Goal: Communication & Community: Answer question/provide support

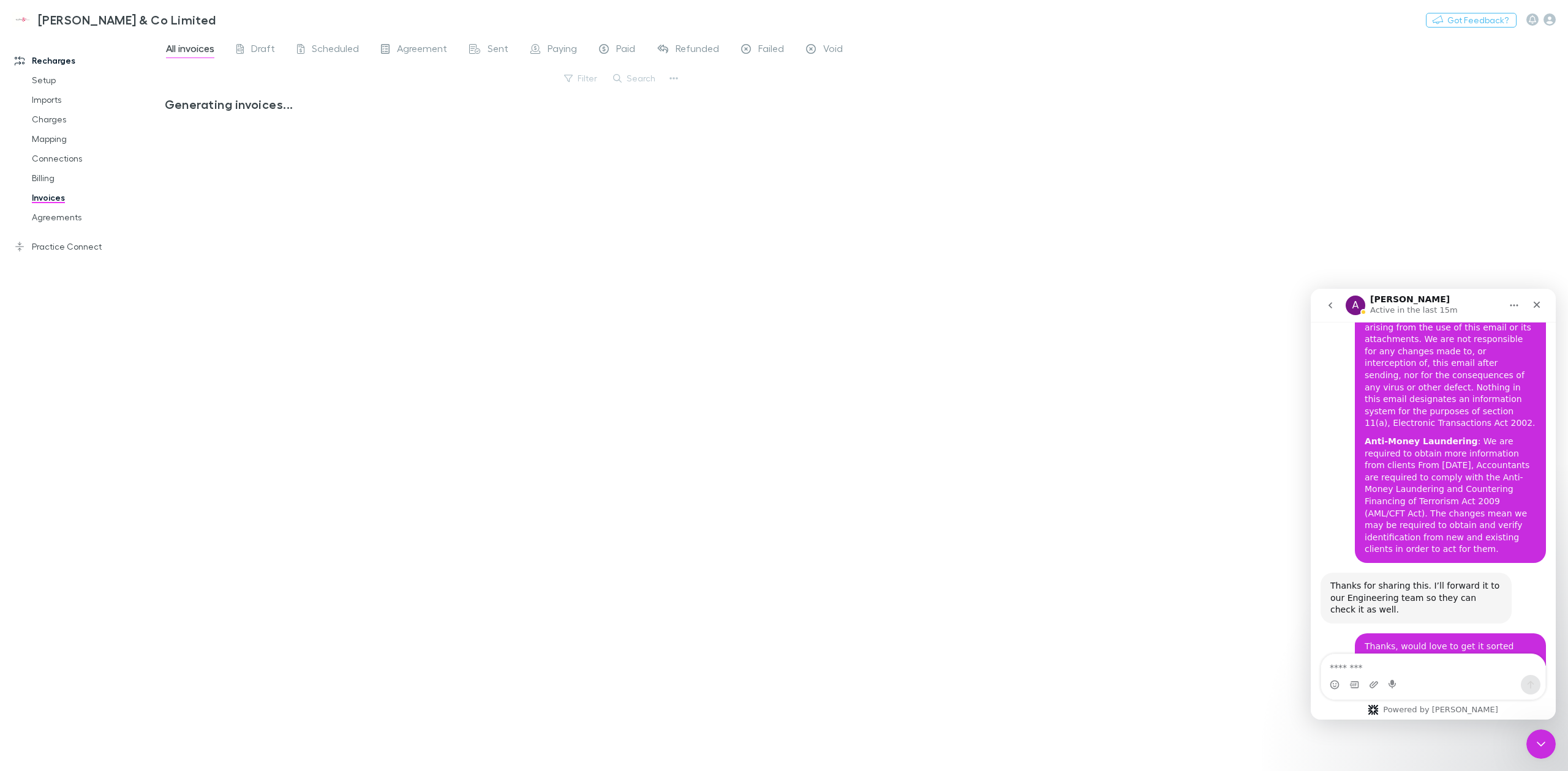
scroll to position [2014, 0]
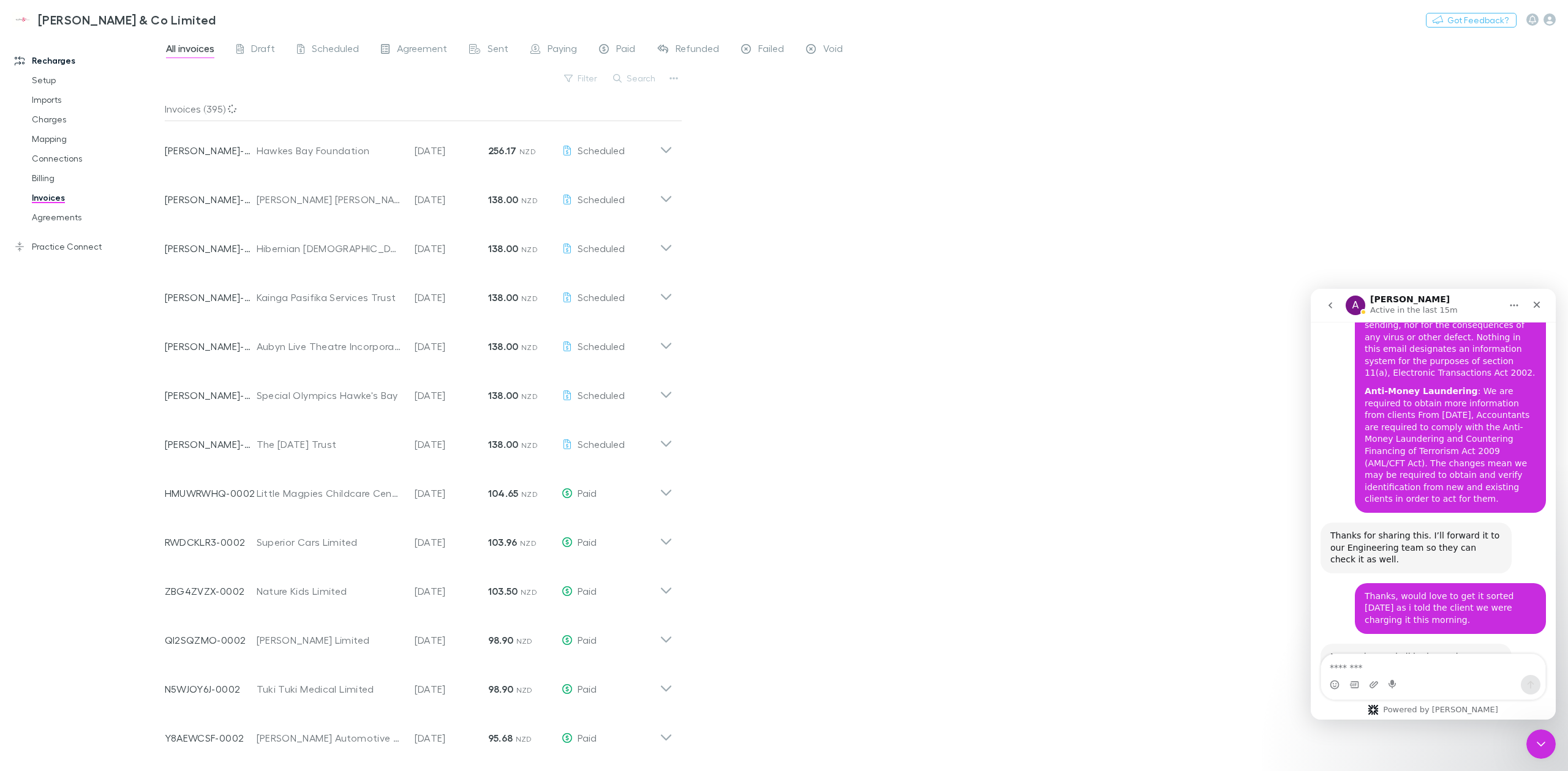
click at [667, 156] on icon at bounding box center [666, 145] width 13 height 24
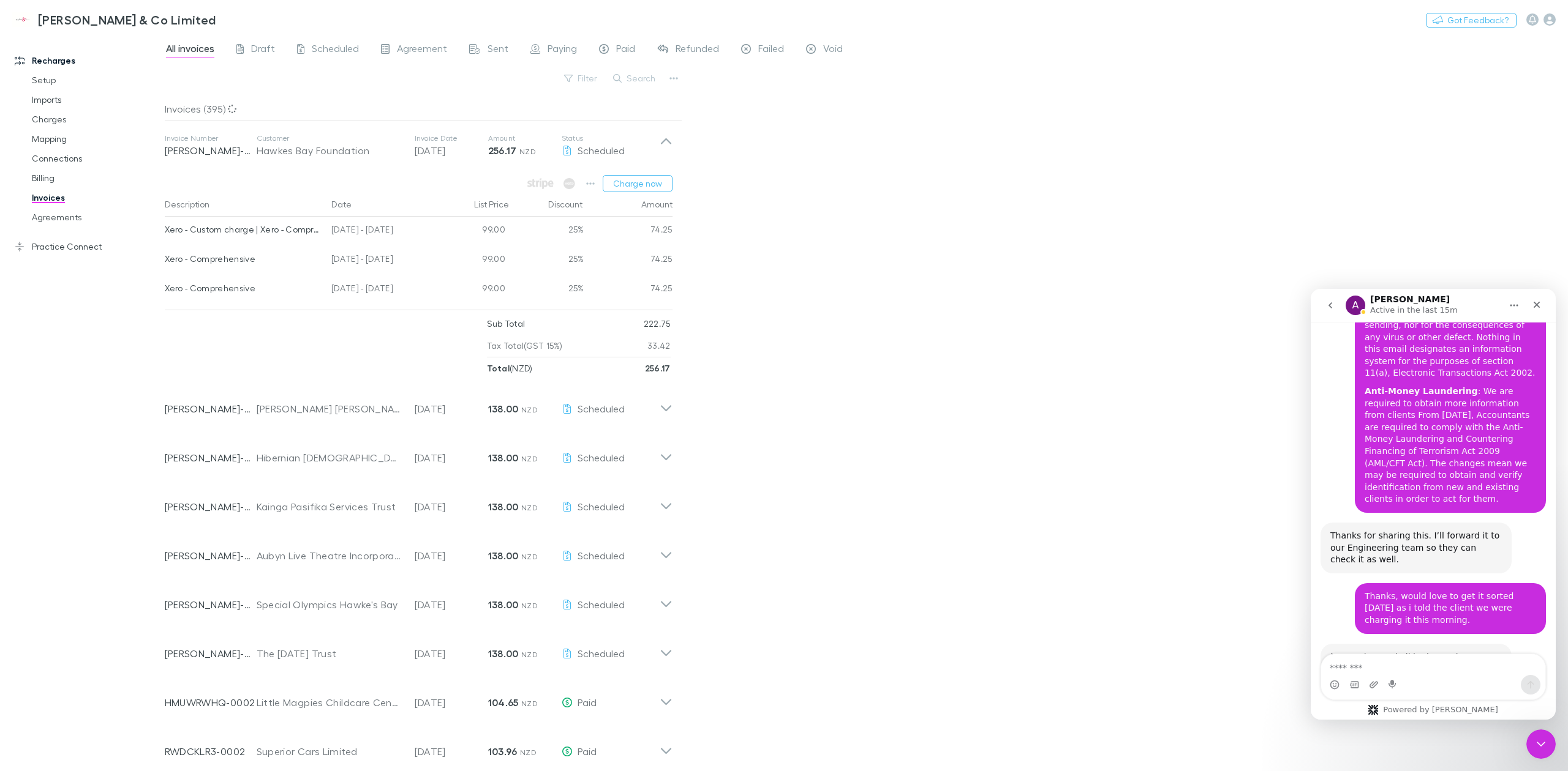
click at [666, 150] on icon at bounding box center [666, 145] width 13 height 24
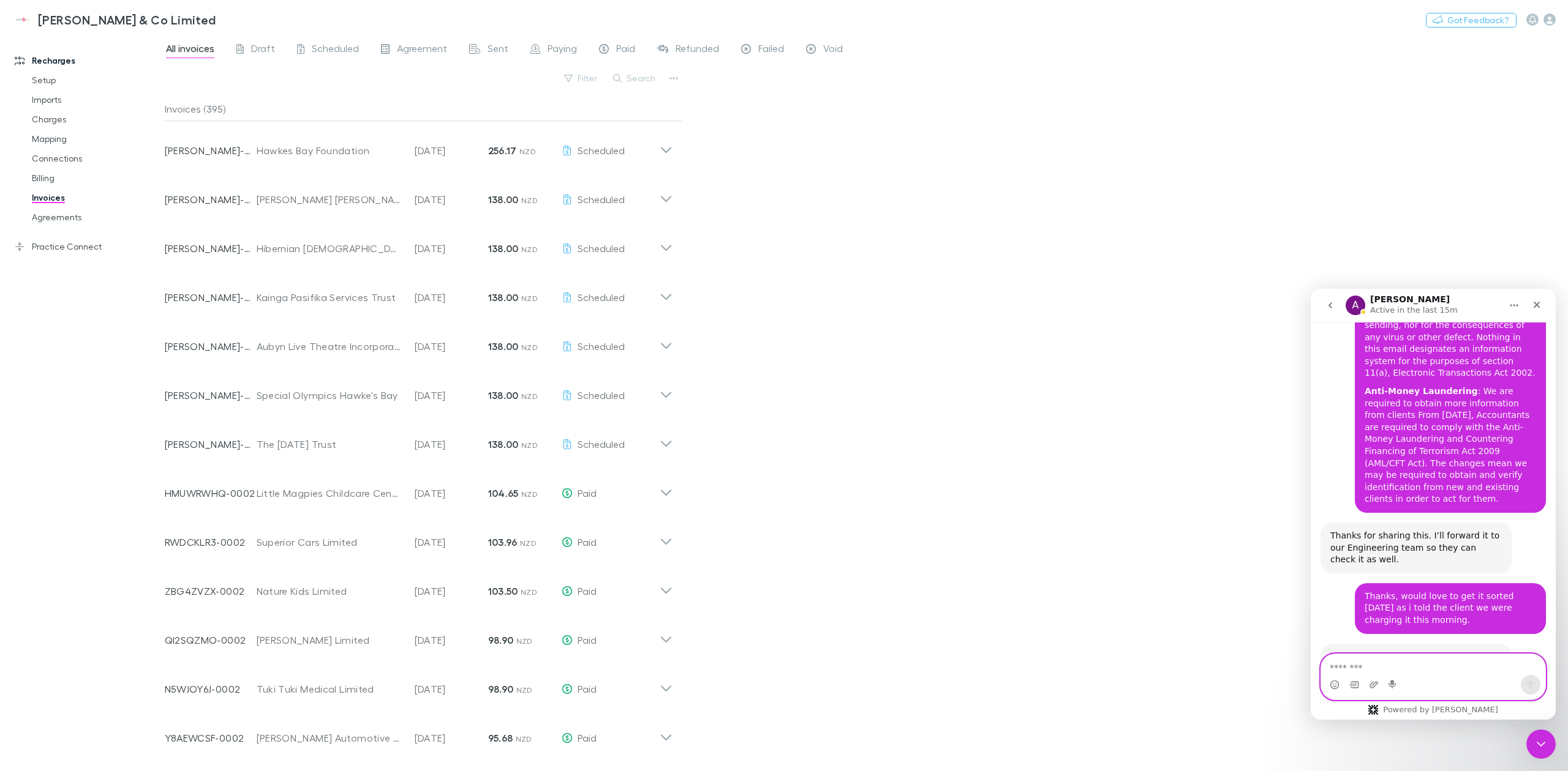
click at [1438, 673] on textarea "Message…" at bounding box center [1433, 664] width 224 height 21
type textarea "**********"
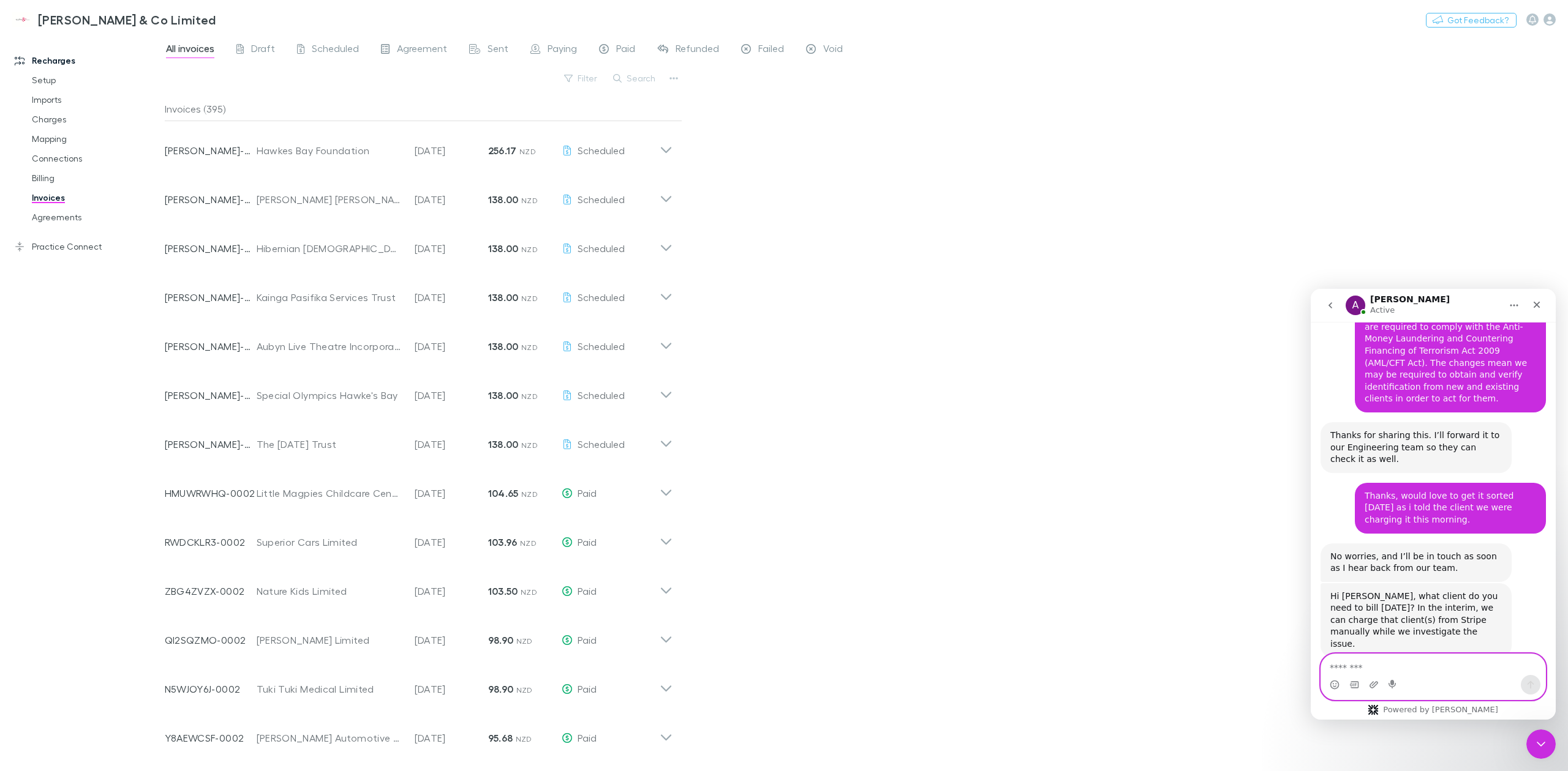
scroll to position [2187, 0]
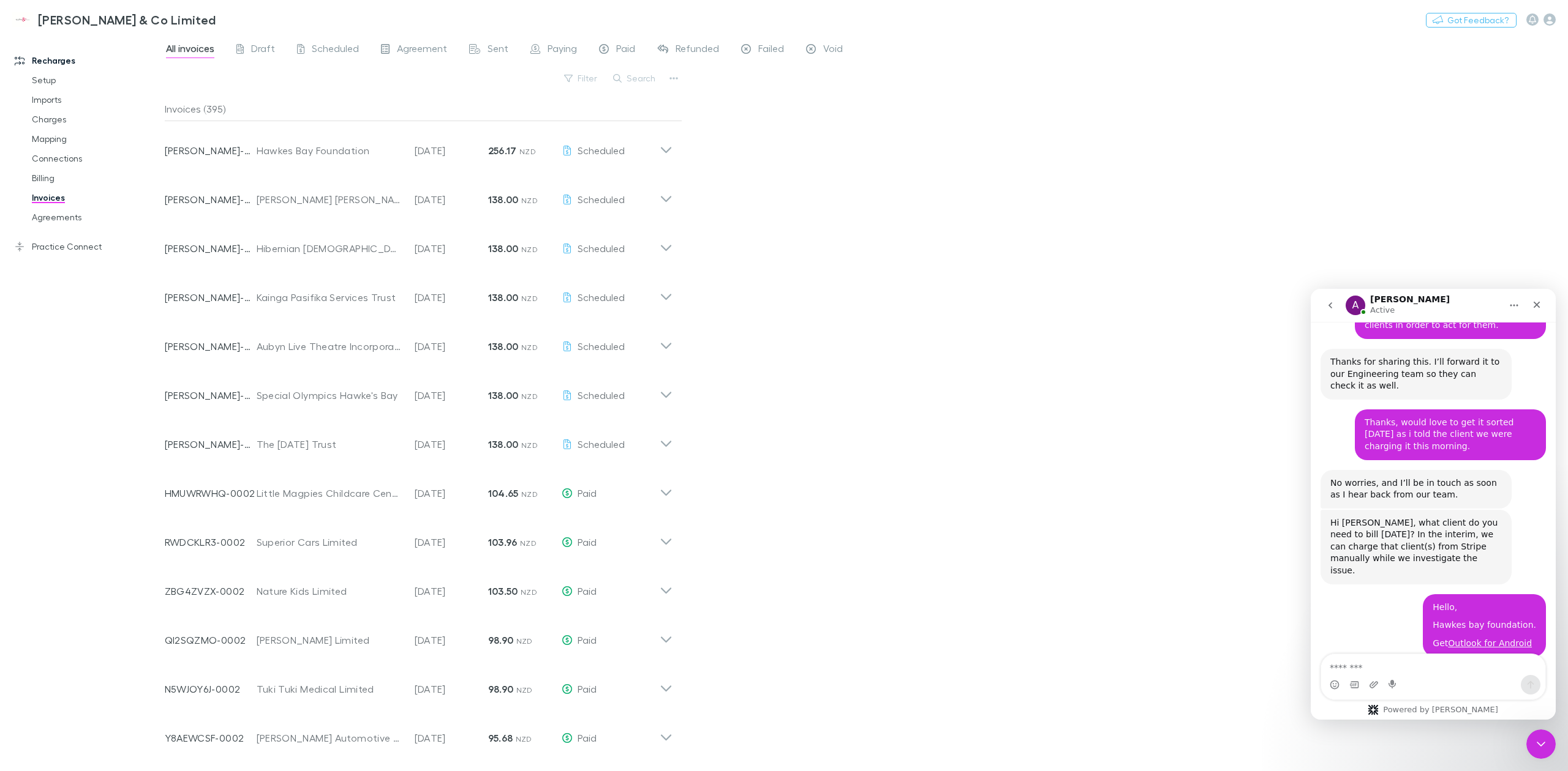
drag, startPoint x: 1436, startPoint y: 603, endPoint x: 1331, endPoint y: 548, distance: 118.5
click at [1331, 727] on div "Hi [PERSON_NAME], Our team is already working on this, and we’ll get back to yo…" at bounding box center [1416, 774] width 172 height 96
click at [1331, 745] on div "Our team is already working on this, and we’ll get back to you as soon as possi…" at bounding box center [1416, 768] width 172 height 48
drag, startPoint x: 1331, startPoint y: 529, endPoint x: 1360, endPoint y: 617, distance: 92.7
click at [1360, 727] on div "Hi [PERSON_NAME], Our team is already working on this, and we’ll get back to yo…" at bounding box center [1416, 774] width 172 height 96
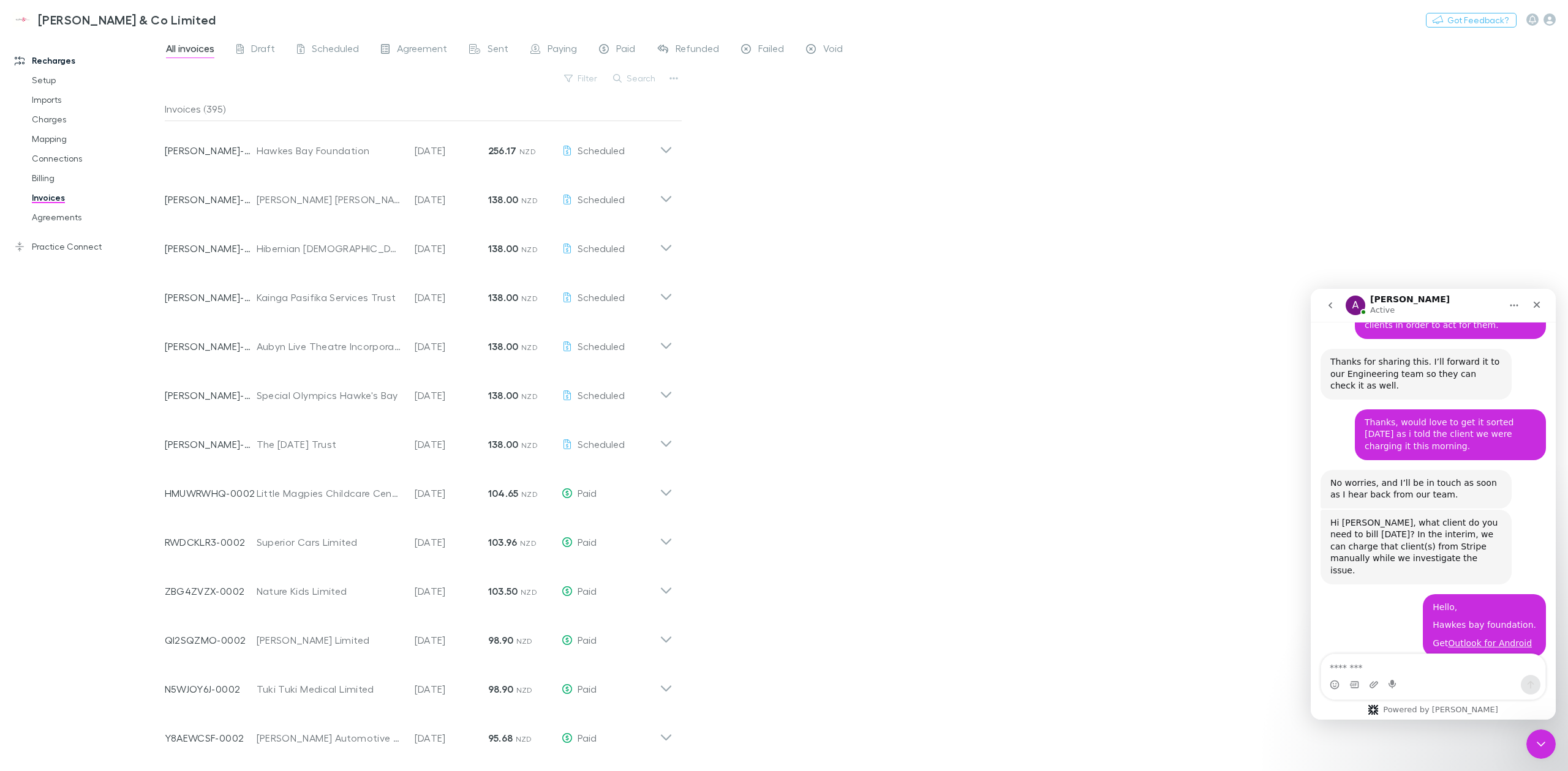
drag, startPoint x: 1359, startPoint y: 613, endPoint x: 1334, endPoint y: 517, distance: 99.2
click at [1334, 720] on div "Hi [PERSON_NAME], Our team is already working on this, and we’ll get back to yo…" at bounding box center [1415, 775] width 191 height 111
click at [1455, 316] on div "A Alex Active" at bounding box center [1423, 306] width 156 height 22
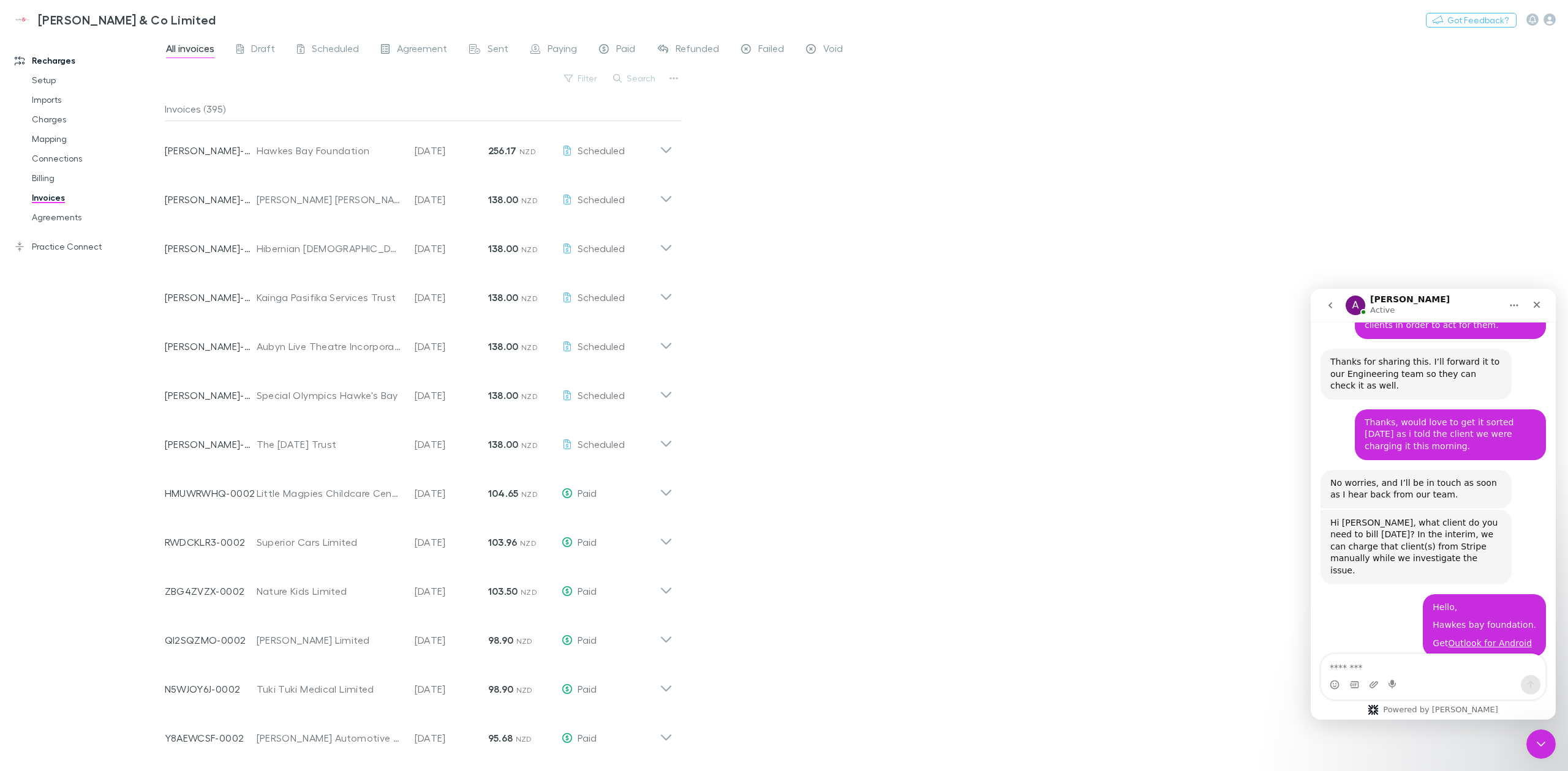
drag, startPoint x: 1369, startPoint y: 611, endPoint x: 1320, endPoint y: 527, distance: 97.2
click at [1320, 720] on div "Hi [PERSON_NAME], Our team is already working on this, and we’ll get back to yo…" at bounding box center [1415, 775] width 191 height 111
drag, startPoint x: 1320, startPoint y: 527, endPoint x: 1412, endPoint y: 613, distance: 125.9
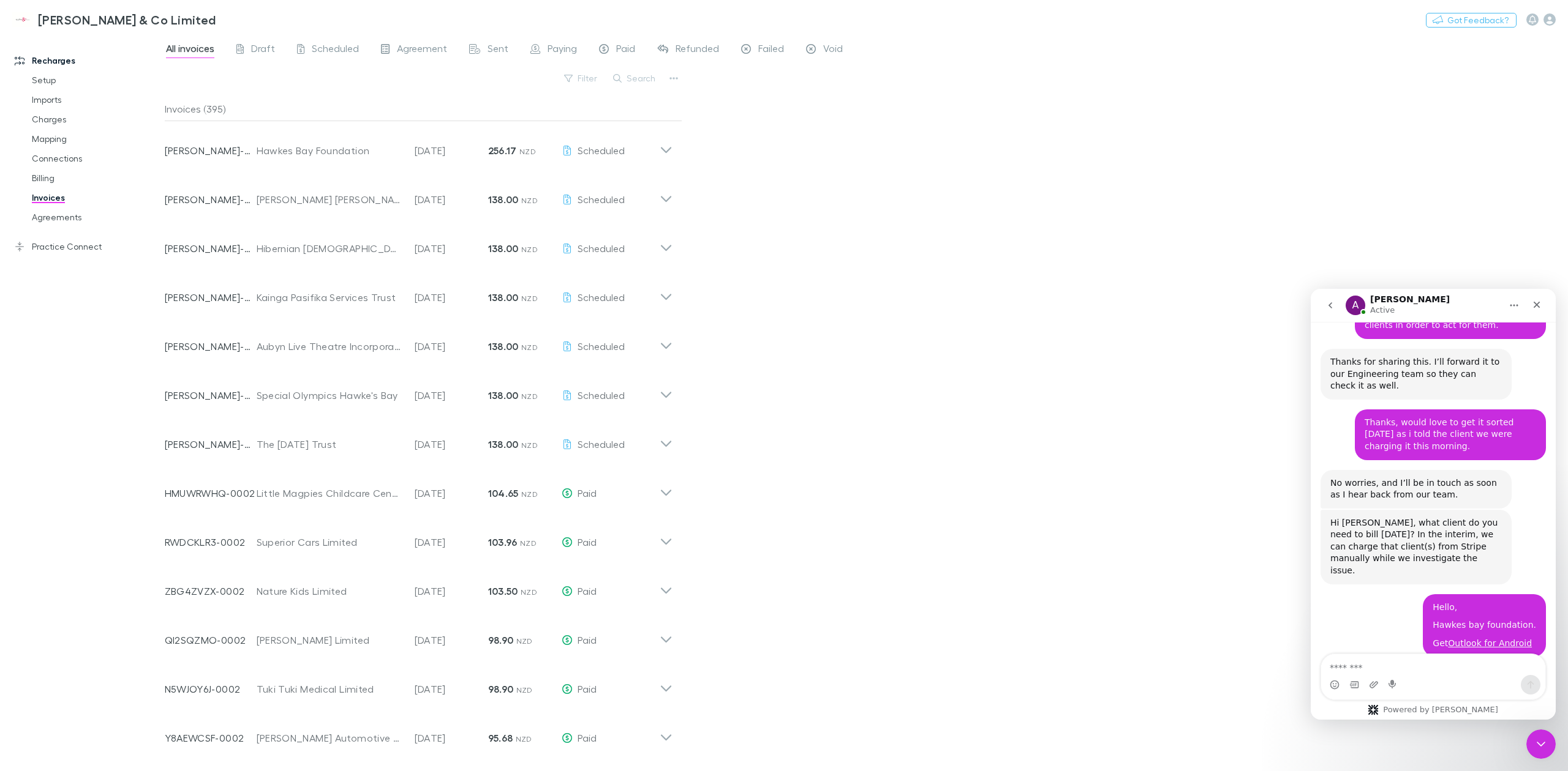
click at [1412, 720] on div "Hi [PERSON_NAME], Our team is already working on this, and we’ll get back to yo…" at bounding box center [1415, 775] width 191 height 111
drag, startPoint x: 762, startPoint y: 225, endPoint x: 767, endPoint y: 402, distance: 177.1
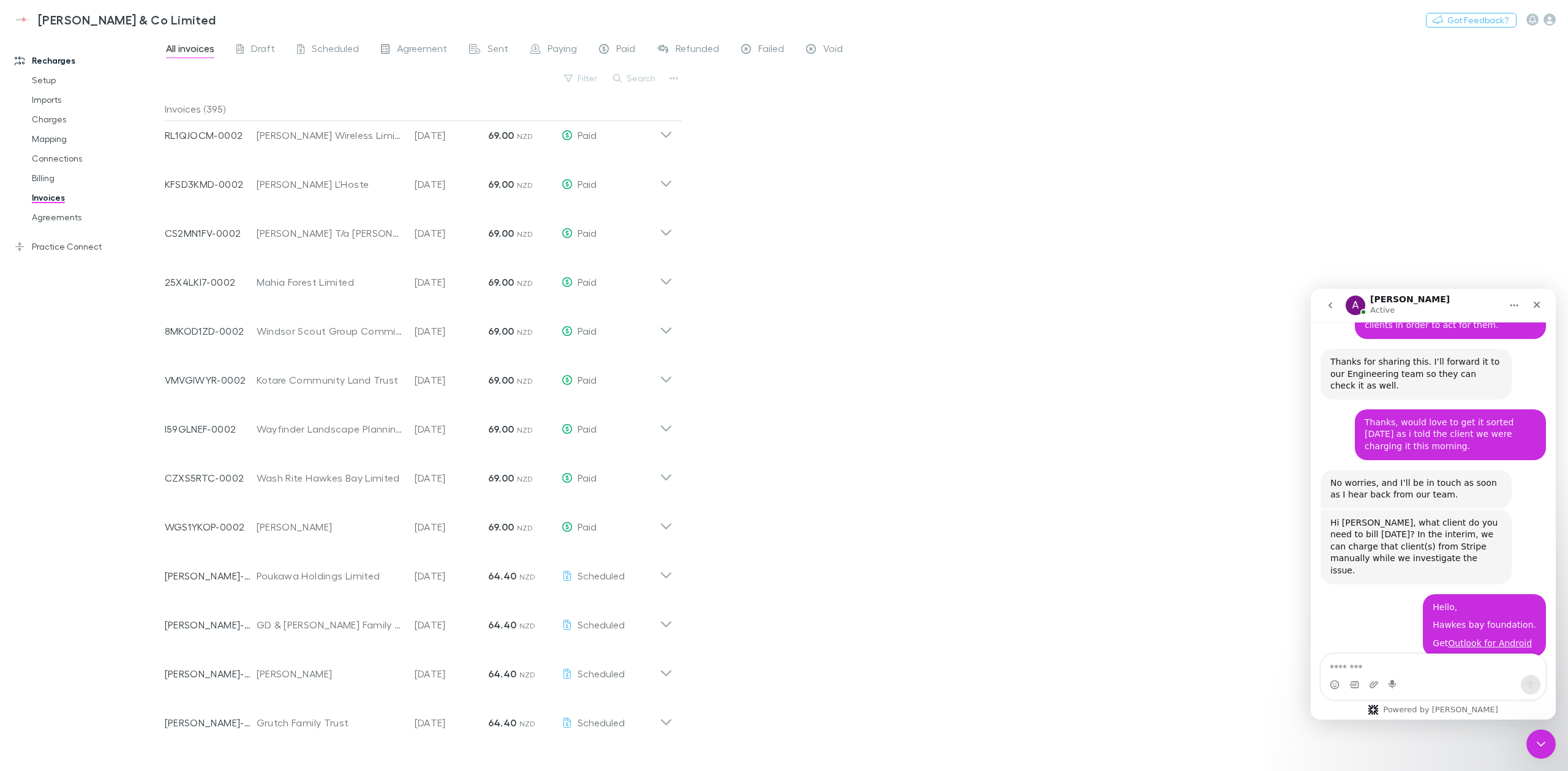
drag, startPoint x: 706, startPoint y: 612, endPoint x: 706, endPoint y: 573, distance: 39.0
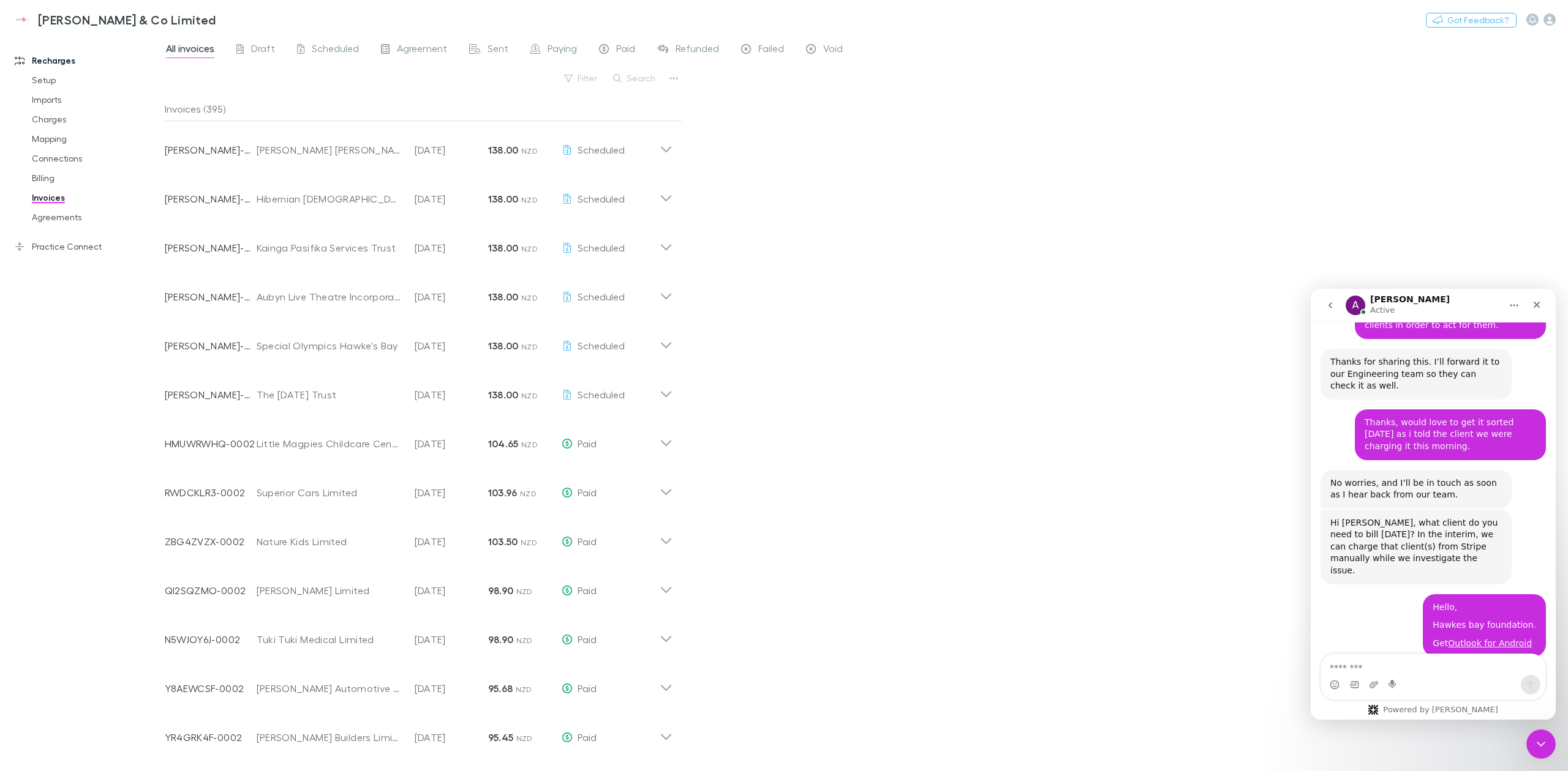
scroll to position [0, 0]
